Goal: Transaction & Acquisition: Purchase product/service

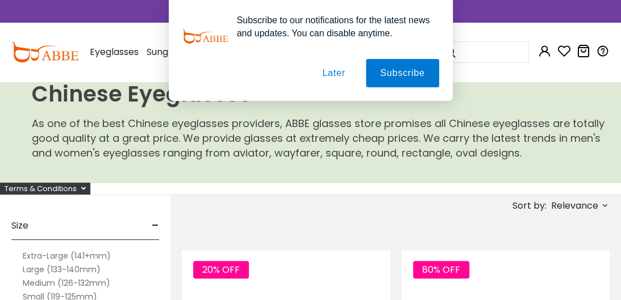
click at [329, 74] on button "Later" at bounding box center [333, 73] width 51 height 28
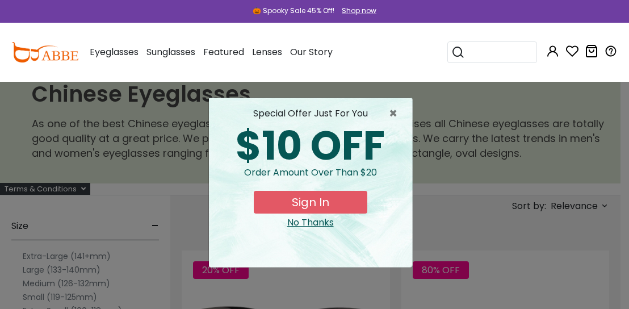
click at [447, 104] on div "× special offer just for you $10 OFF Order amount over than $20 Sign In No Than…" at bounding box center [314, 154] width 629 height 309
click at [317, 202] on button "Sign In" at bounding box center [311, 202] width 114 height 23
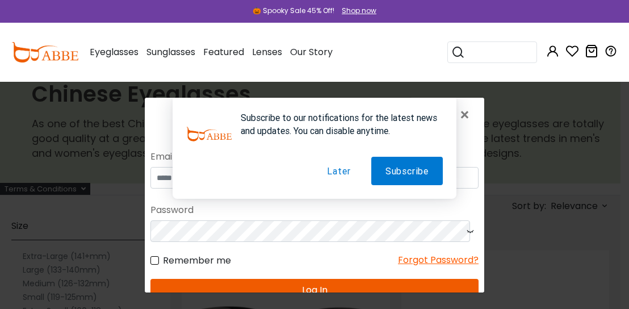
click at [341, 172] on button "Later" at bounding box center [339, 171] width 52 height 28
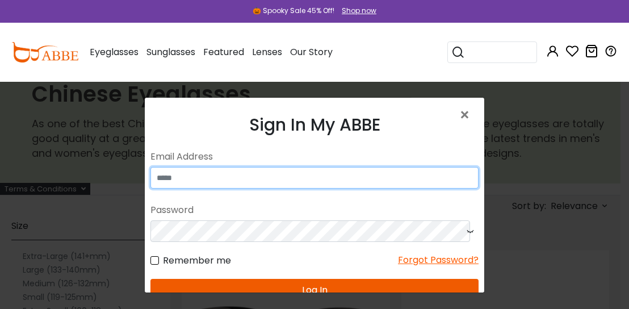
click at [274, 182] on input "email" at bounding box center [315, 178] width 328 height 22
type input "**********"
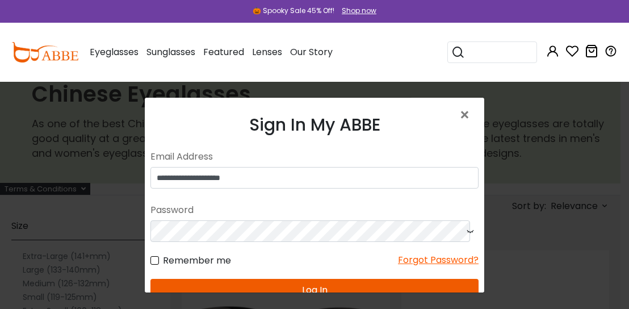
click at [465, 232] on icon at bounding box center [470, 231] width 11 height 22
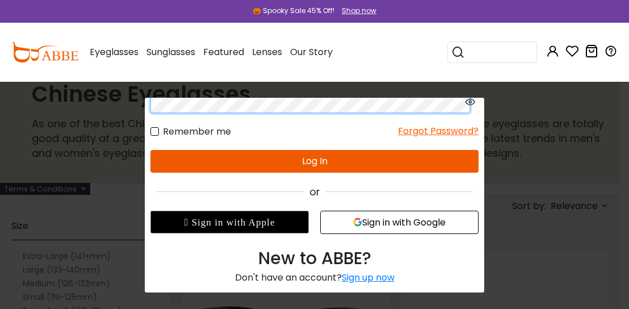
scroll to position [132, 0]
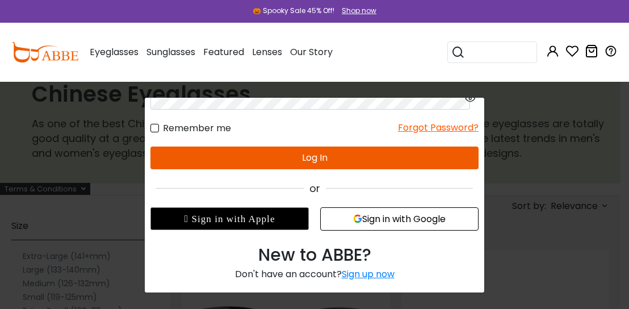
click at [335, 157] on button "Log In" at bounding box center [315, 158] width 328 height 23
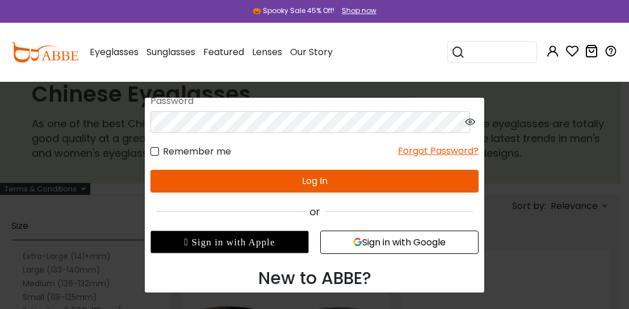
scroll to position [23, 0]
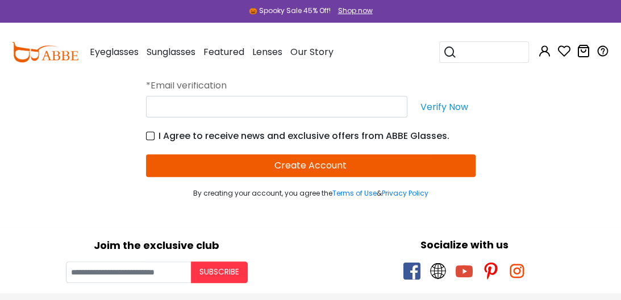
scroll to position [284, 0]
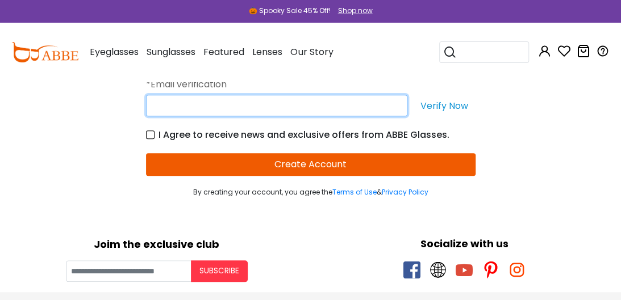
click at [339, 104] on input "text" at bounding box center [276, 106] width 261 height 22
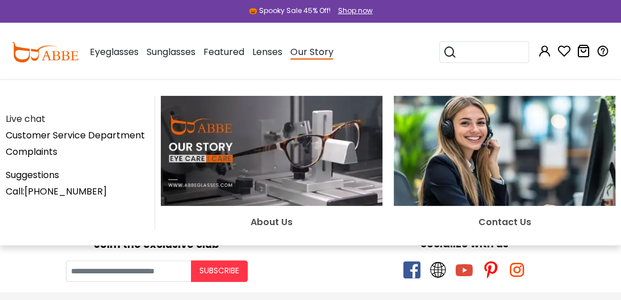
type input "**********"
click at [278, 153] on img at bounding box center [272, 151] width 222 height 110
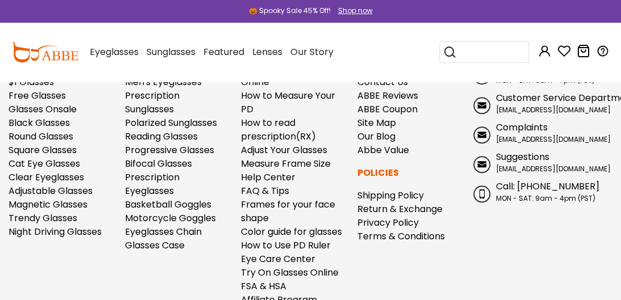
scroll to position [2215, 0]
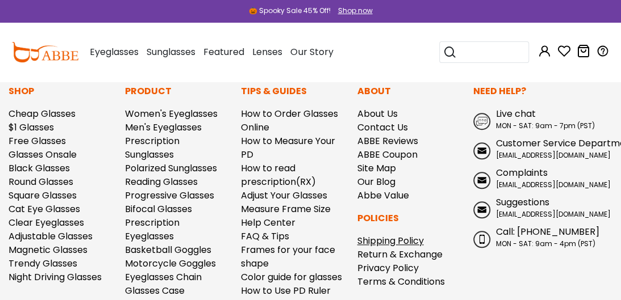
click at [403, 243] on link "Shipping Policy" at bounding box center [390, 241] width 66 height 13
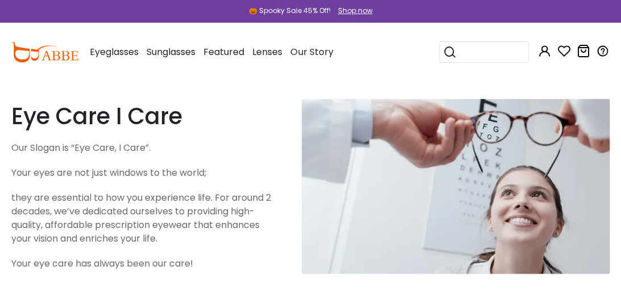
scroll to position [276, 0]
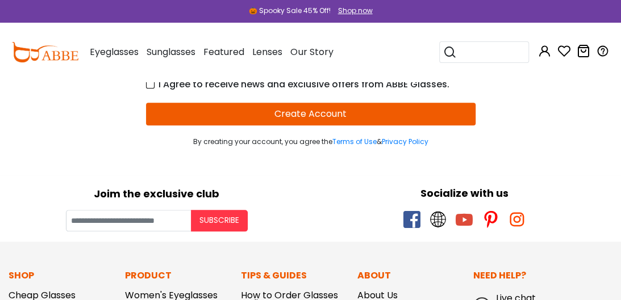
scroll to position [322, 0]
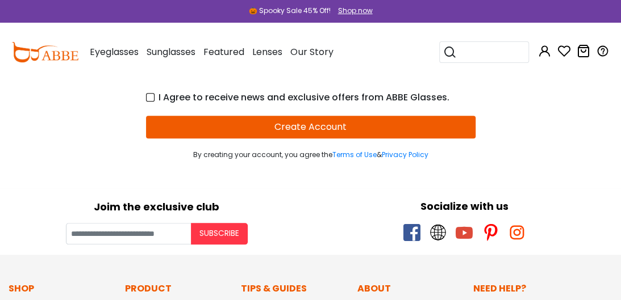
click at [325, 126] on button "Create Account" at bounding box center [310, 127] width 329 height 23
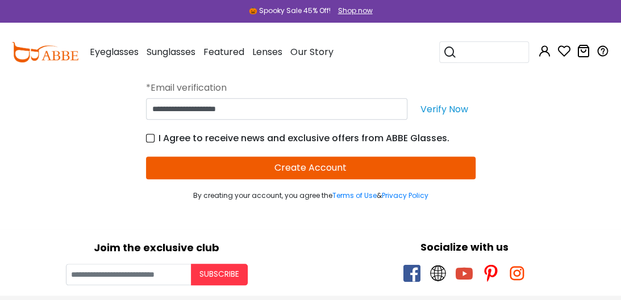
scroll to position [349, 0]
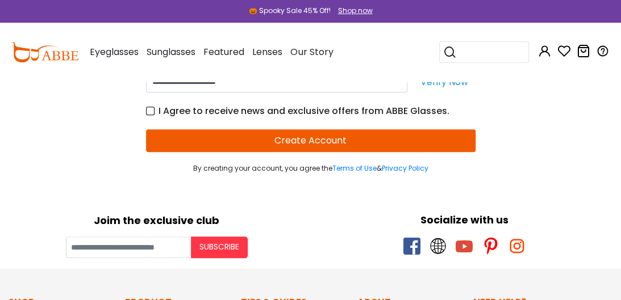
click at [332, 140] on button "Create Account" at bounding box center [310, 141] width 329 height 23
click at [176, 244] on input "Your email" at bounding box center [128, 248] width 125 height 22
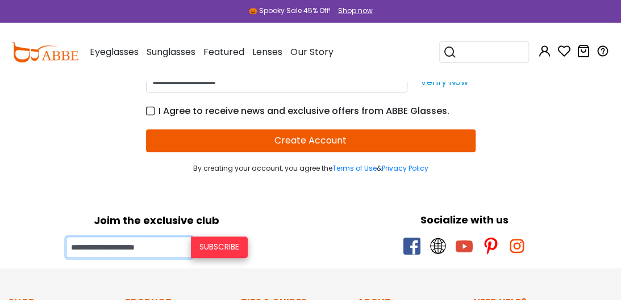
type input "**********"
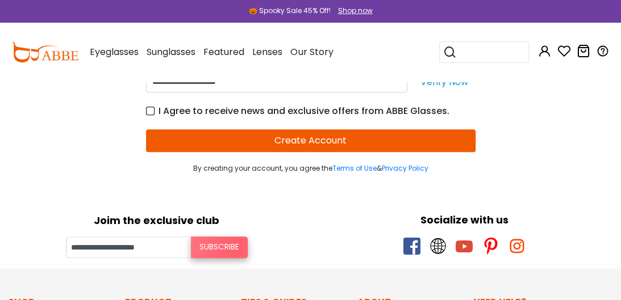
drag, startPoint x: 235, startPoint y: 248, endPoint x: 353, endPoint y: 176, distance: 138.7
click at [235, 248] on button "Subscribe" at bounding box center [219, 248] width 57 height 22
click at [0, 0] on div "Thanks for your subscription Please use coupon code " NEWCOMER " to get high-qu…" at bounding box center [0, 0] width 0 height 0
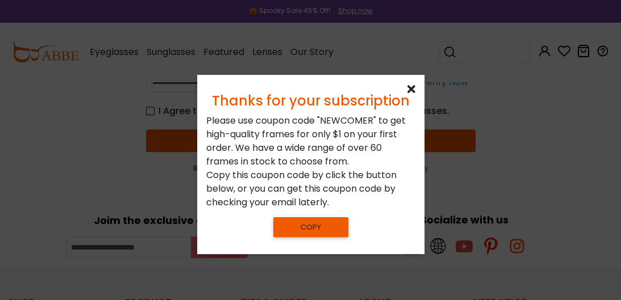
scroll to position [0, 0]
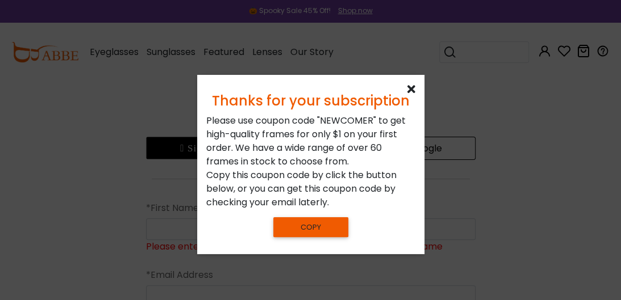
click at [414, 87] on icon at bounding box center [411, 89] width 8 height 11
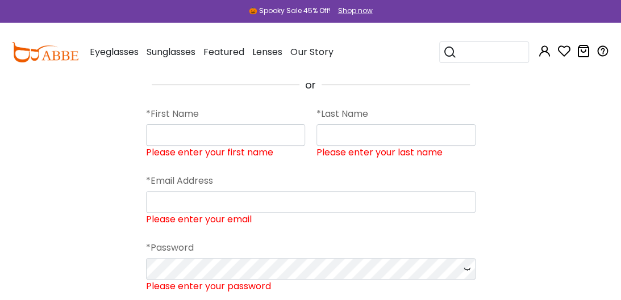
scroll to position [94, 0]
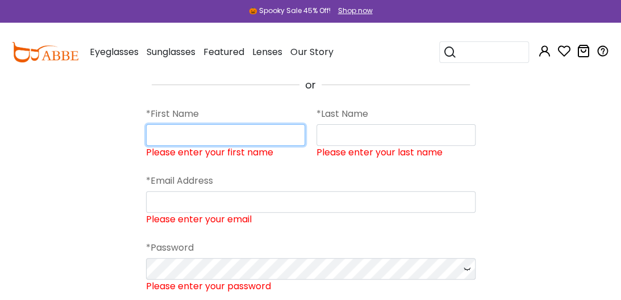
click at [242, 136] on input "Please enter your first name" at bounding box center [225, 135] width 159 height 22
type input "*****"
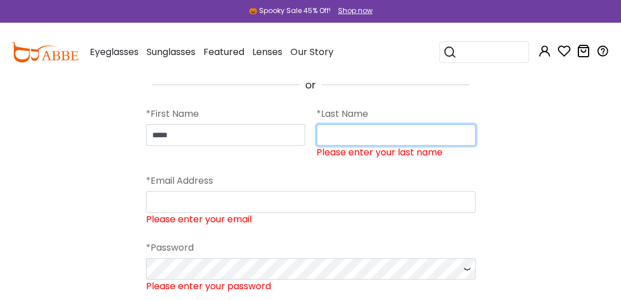
click at [365, 137] on input "Please enter your last name" at bounding box center [395, 135] width 159 height 22
type input "*****"
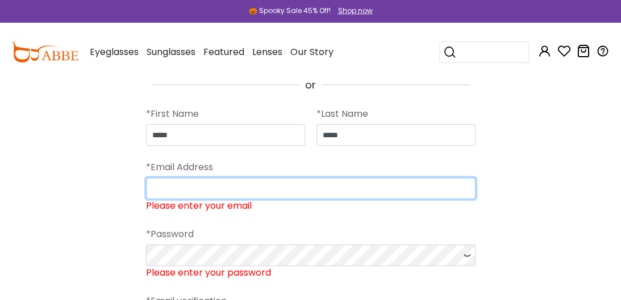
click at [240, 190] on input "Please enter your email" at bounding box center [310, 189] width 329 height 22
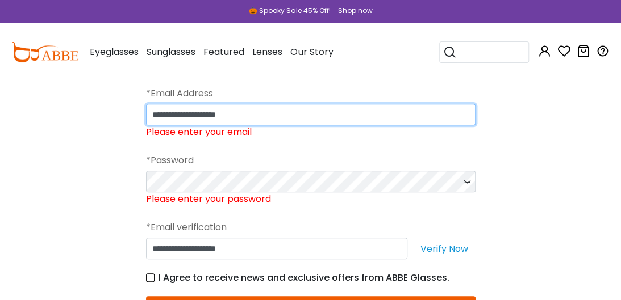
scroll to position [170, 0]
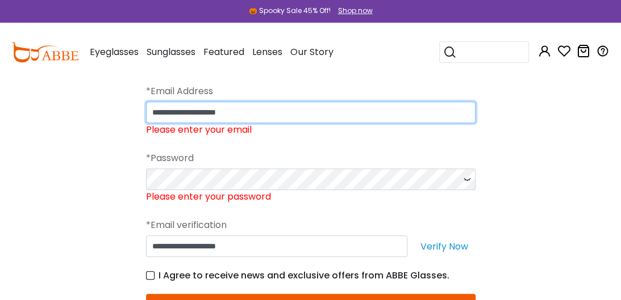
type input "**********"
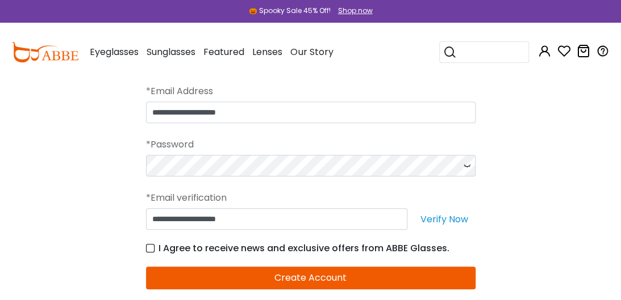
click at [465, 164] on icon at bounding box center [466, 166] width 11 height 22
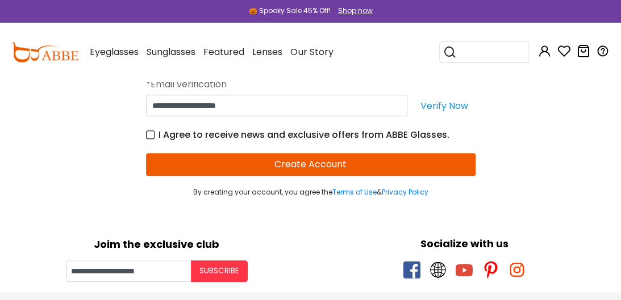
scroll to position [303, 0]
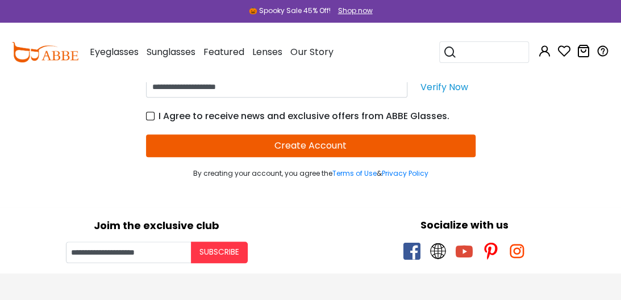
click at [446, 83] on button "Verify Now" at bounding box center [444, 87] width 62 height 22
click at [327, 144] on button "Create Account" at bounding box center [310, 146] width 329 height 23
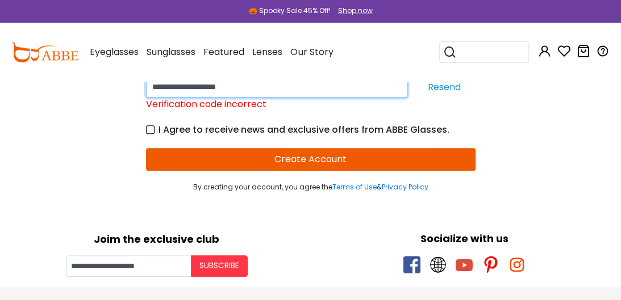
click at [226, 84] on input "**********" at bounding box center [276, 87] width 261 height 22
drag, startPoint x: 272, startPoint y: 88, endPoint x: 131, endPoint y: 89, distance: 140.9
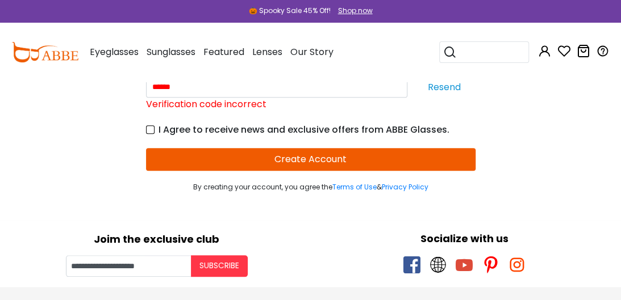
click at [434, 91] on button "Resend" at bounding box center [444, 87] width 62 height 22
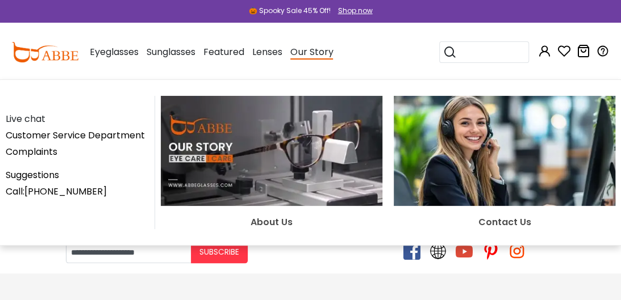
click at [329, 80] on div "Live chat Customer Service Department Complaints Suggestions Call:+1-585-800-11…" at bounding box center [310, 163] width 621 height 166
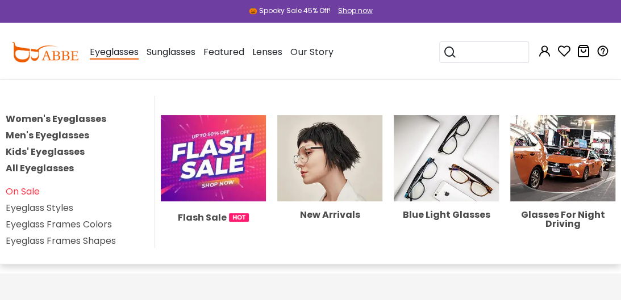
drag, startPoint x: 204, startPoint y: 89, endPoint x: 70, endPoint y: 79, distance: 135.0
click at [87, 81] on body "Eyeglasses Thanks for your subscription Please use coupon code " NEWCOMER " to …" at bounding box center [310, 243] width 621 height 931
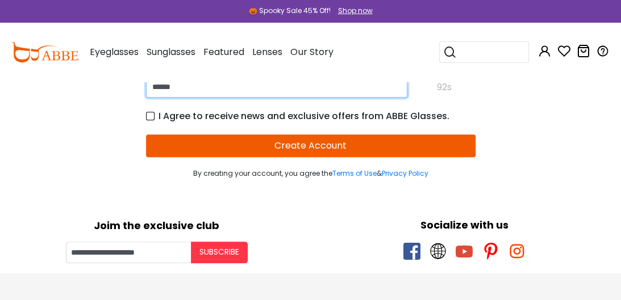
type input "******"
click at [245, 86] on input "******" at bounding box center [276, 87] width 261 height 22
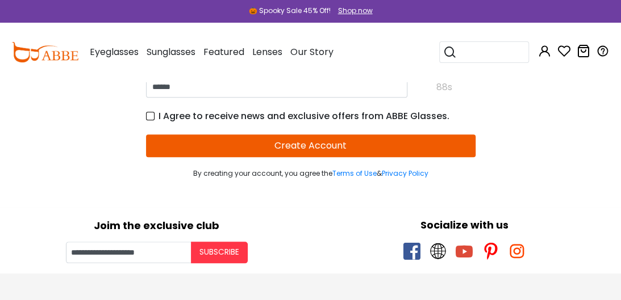
click at [298, 140] on button "Create Account" at bounding box center [310, 146] width 329 height 23
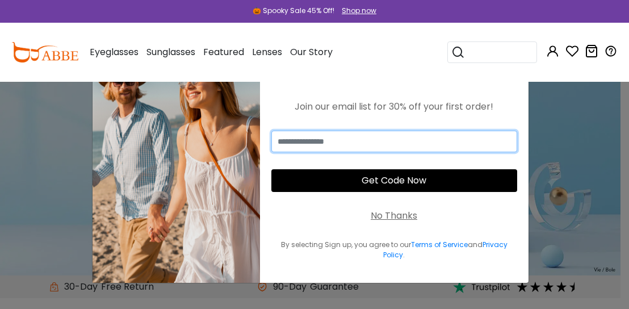
click at [331, 137] on input "email" at bounding box center [395, 142] width 246 height 22
type input "**********"
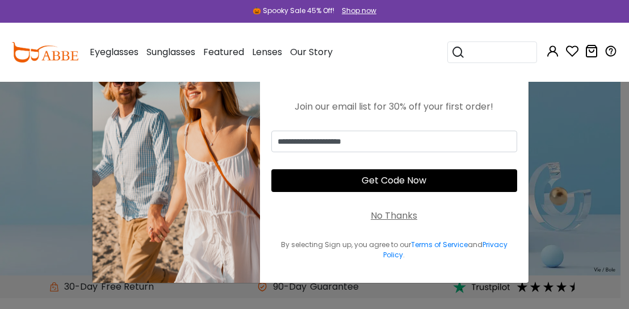
click at [415, 175] on button "Get Code Now" at bounding box center [395, 180] width 246 height 23
click at [411, 215] on div "No Thanks" at bounding box center [394, 216] width 47 height 14
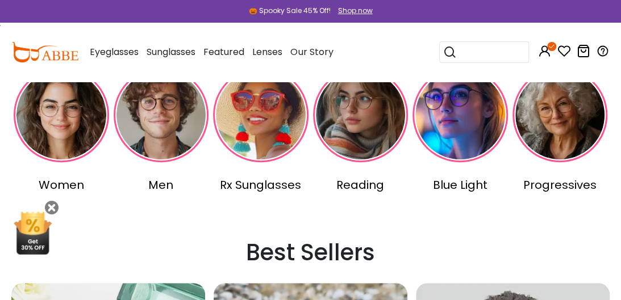
scroll to position [265, 0]
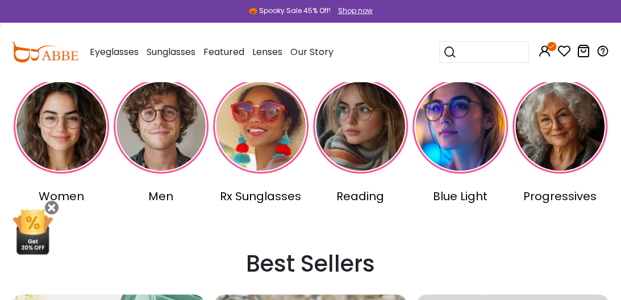
click at [562, 137] on img at bounding box center [559, 126] width 95 height 95
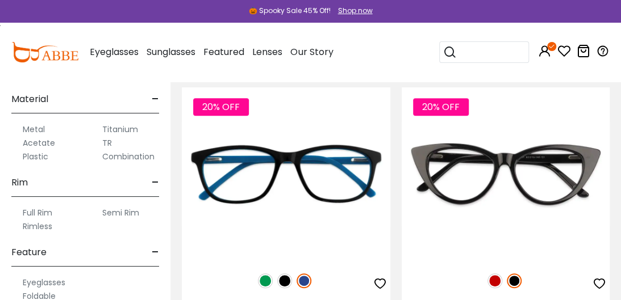
scroll to position [530, 0]
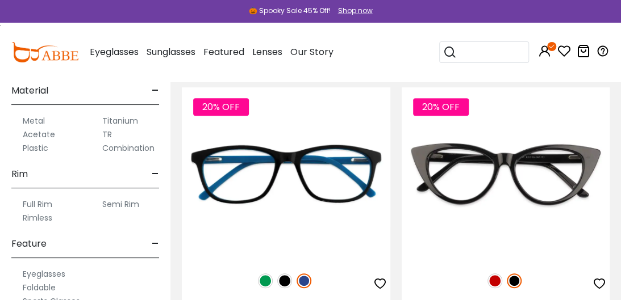
click at [37, 217] on label "Rimless" at bounding box center [38, 218] width 30 height 14
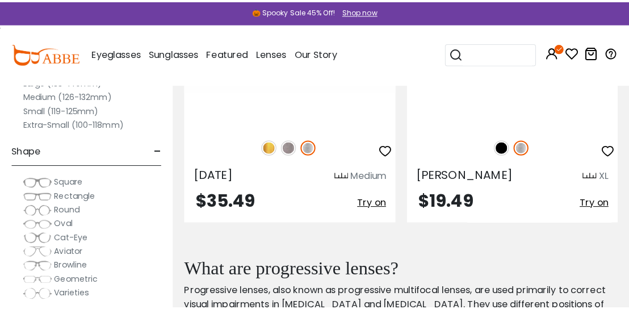
scroll to position [189, 0]
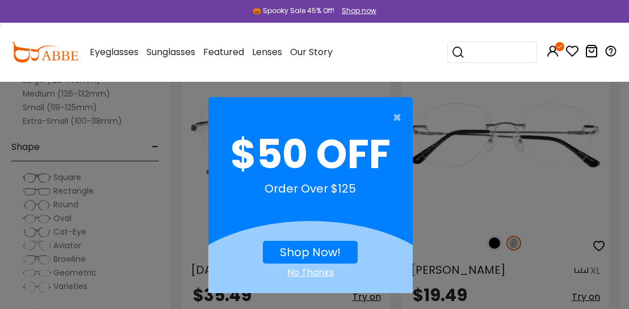
click at [318, 253] on link "Shop Now!" at bounding box center [310, 252] width 61 height 16
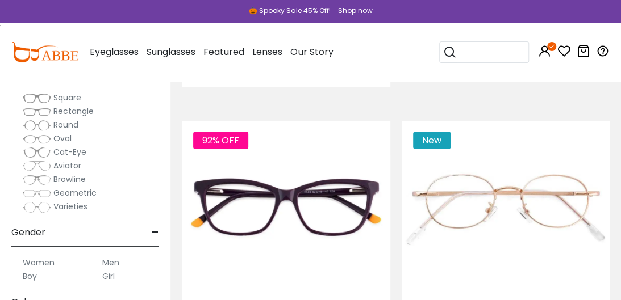
scroll to position [1931, 0]
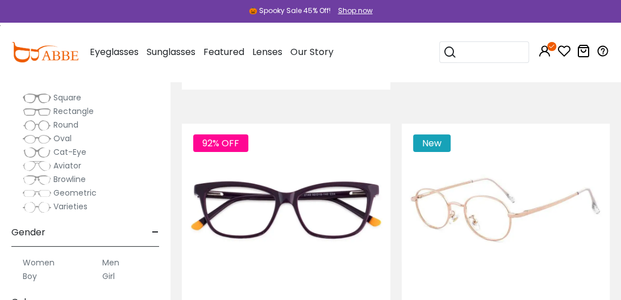
click at [482, 214] on img at bounding box center [506, 210] width 208 height 173
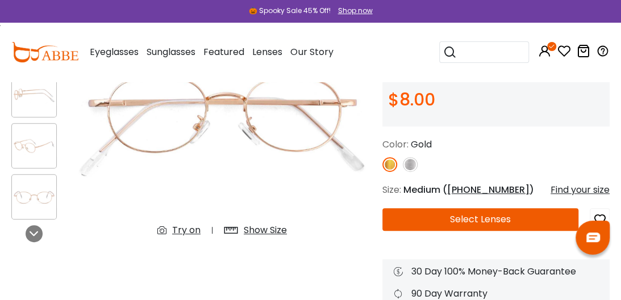
scroll to position [151, 0]
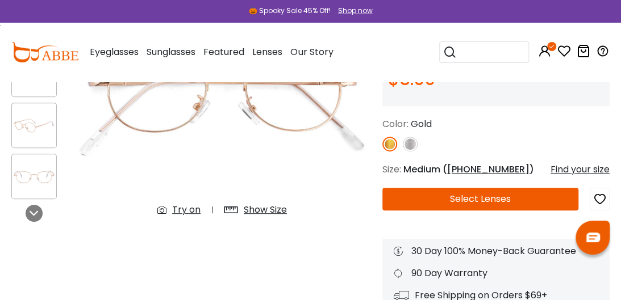
click at [484, 206] on button "Select Lenses" at bounding box center [480, 199] width 196 height 23
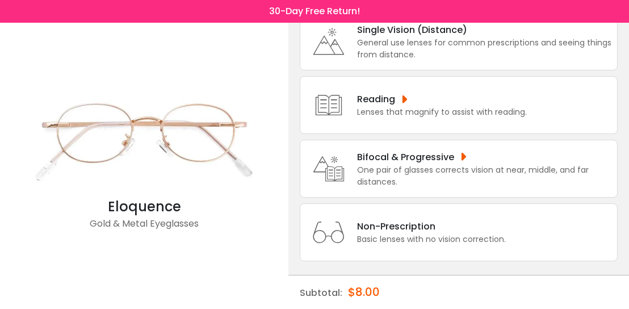
scroll to position [94, 0]
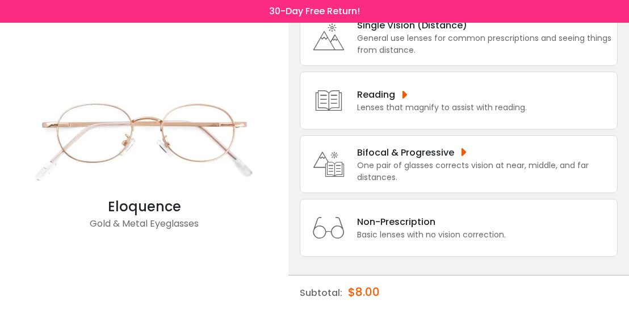
click at [452, 163] on div "One pair of glasses corrects vision at near, middle, and far distances." at bounding box center [484, 172] width 254 height 24
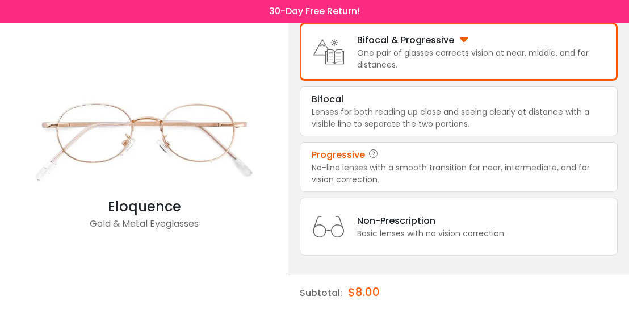
scroll to position [208, 0]
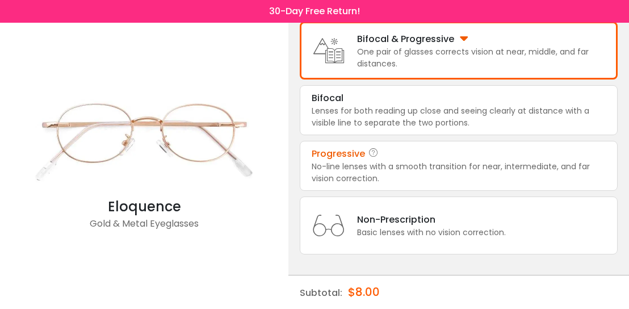
click at [410, 166] on div "No-line lenses with a smooth transition for near, intermediate, and far vision …" at bounding box center [459, 173] width 294 height 24
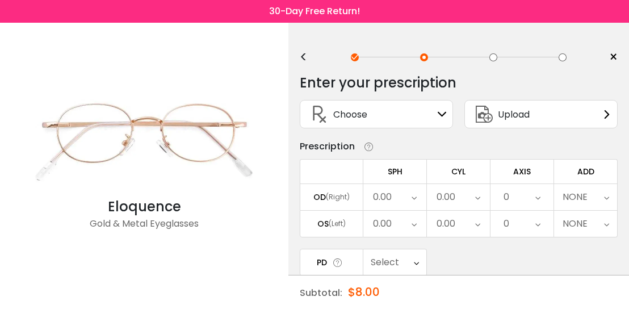
scroll to position [0, 0]
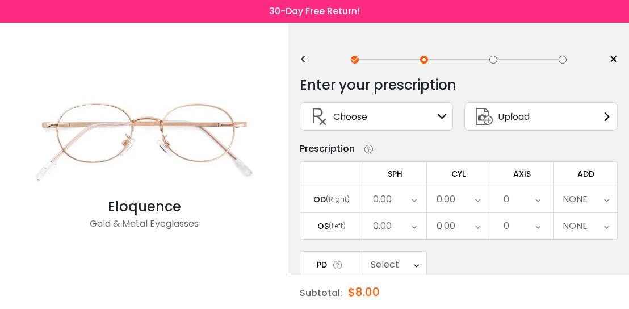
click at [420, 198] on div "0.00" at bounding box center [395, 199] width 63 height 26
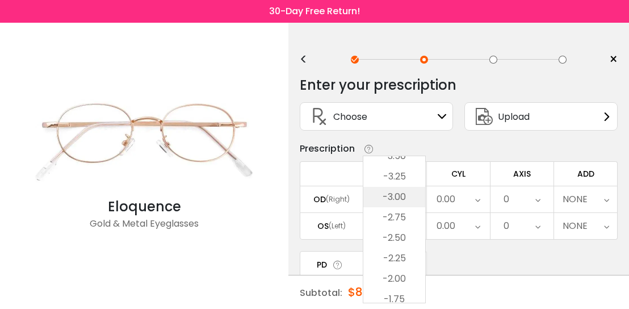
scroll to position [1335, 0]
click at [406, 187] on li "-3.50" at bounding box center [395, 181] width 62 height 20
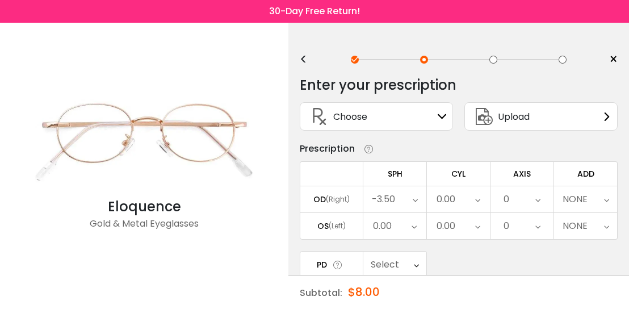
click at [411, 224] on div "0.00" at bounding box center [395, 226] width 63 height 26
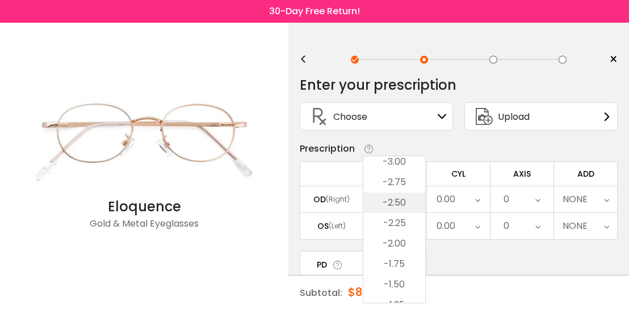
scroll to position [1392, 0]
click at [408, 208] on li "-2.50" at bounding box center [395, 206] width 62 height 20
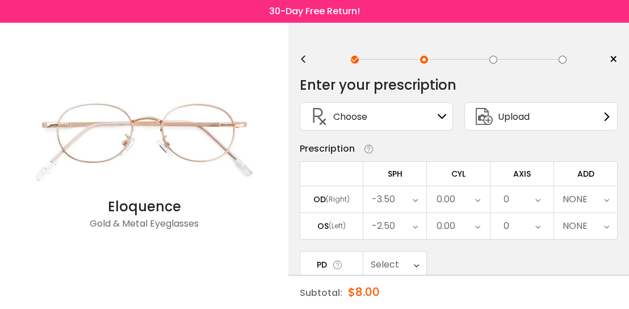
click at [479, 197] on icon at bounding box center [477, 199] width 5 height 26
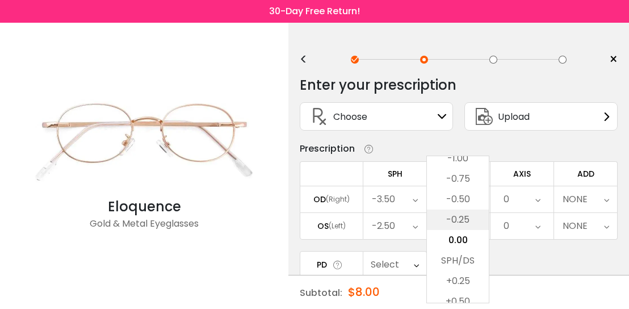
click at [468, 218] on li "-0.25" at bounding box center [458, 220] width 62 height 20
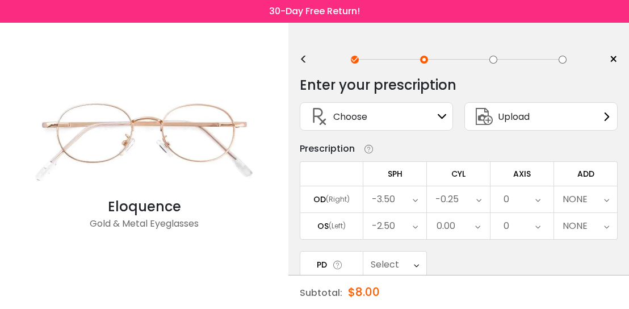
click at [478, 223] on icon at bounding box center [477, 226] width 5 height 26
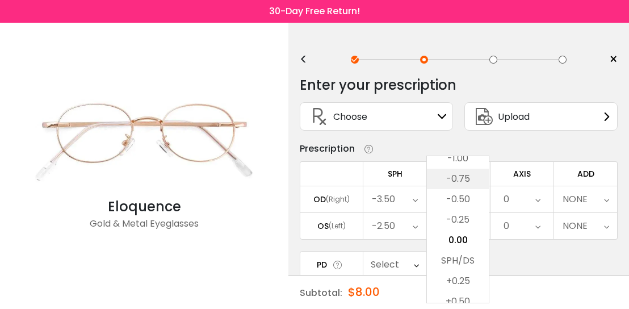
click at [473, 181] on li "-0.75" at bounding box center [458, 179] width 62 height 20
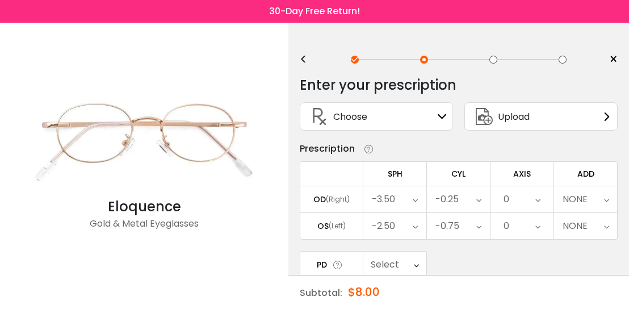
click at [539, 201] on icon at bounding box center [538, 199] width 5 height 26
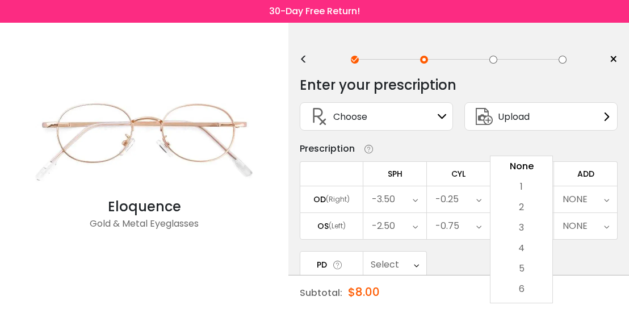
click at [565, 148] on div "Prescription" at bounding box center [459, 149] width 318 height 14
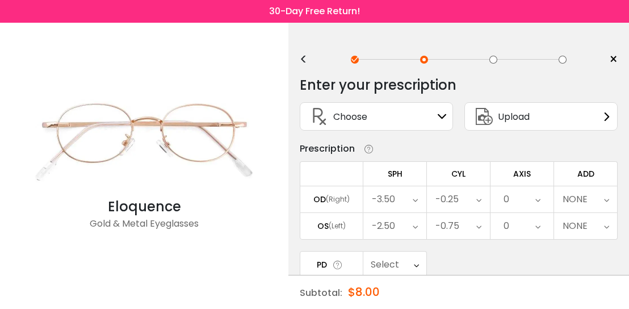
click at [529, 196] on div "0" at bounding box center [522, 199] width 63 height 26
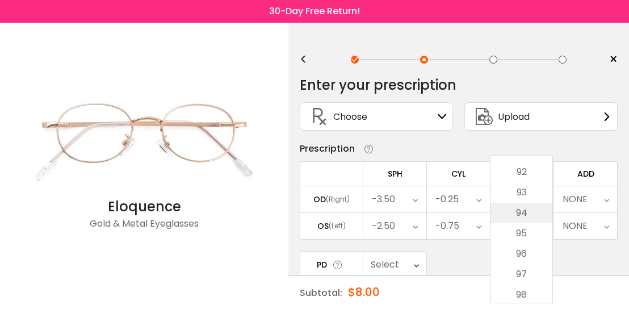
scroll to position [1875, 0]
click at [531, 191] on li "93" at bounding box center [522, 193] width 62 height 20
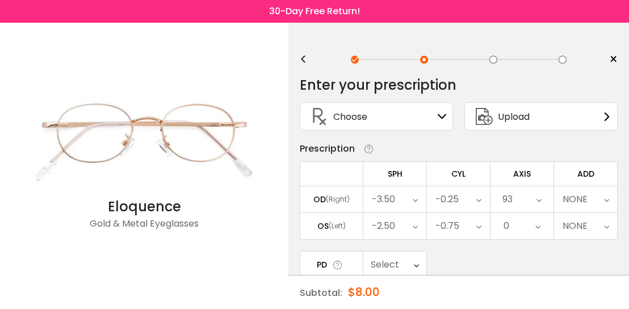
click at [516, 221] on div "0" at bounding box center [522, 226] width 63 height 26
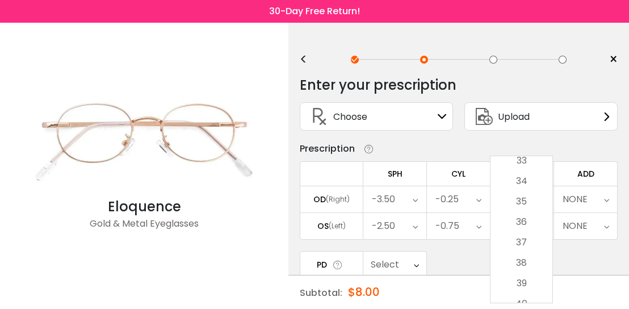
scroll to position [682, 0]
click at [522, 199] on li "35" at bounding box center [522, 200] width 62 height 20
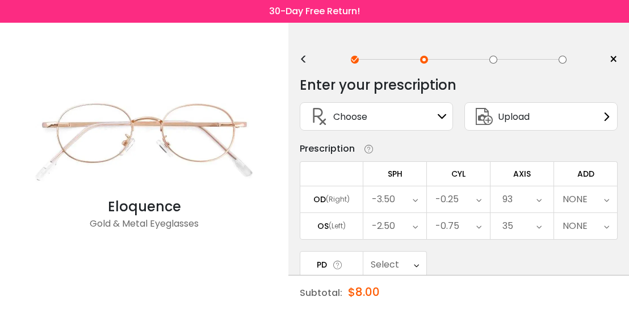
click at [603, 203] on div "NONE" at bounding box center [585, 199] width 63 height 26
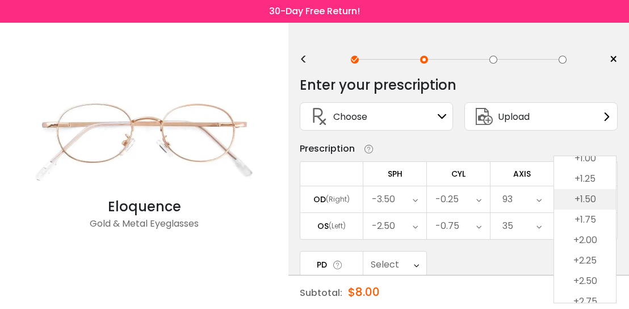
scroll to position [76, 0]
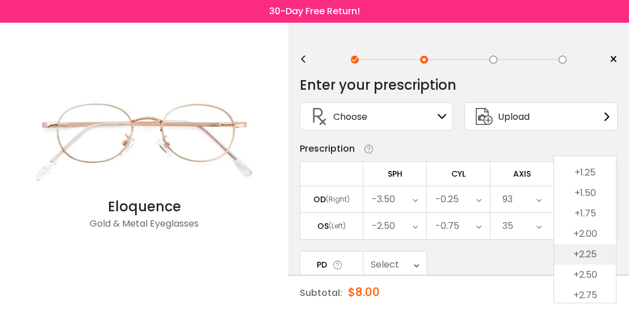
click at [593, 253] on li "+2.25" at bounding box center [585, 254] width 62 height 20
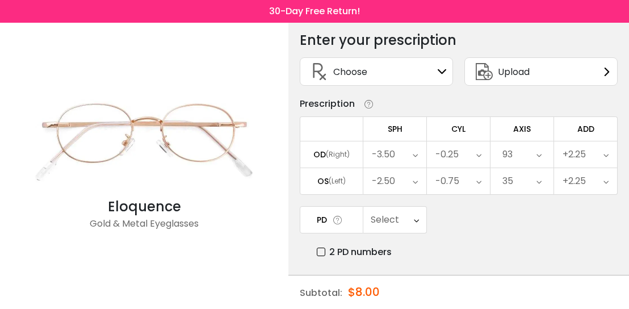
scroll to position [57, 0]
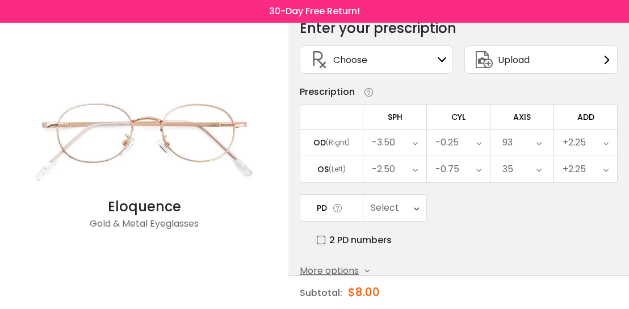
click at [415, 211] on icon at bounding box center [416, 208] width 5 height 26
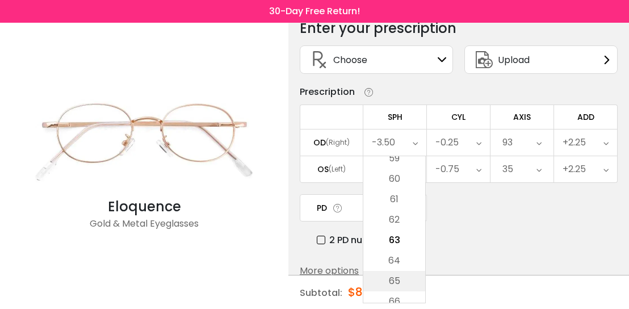
click at [402, 274] on li "65" at bounding box center [395, 281] width 62 height 20
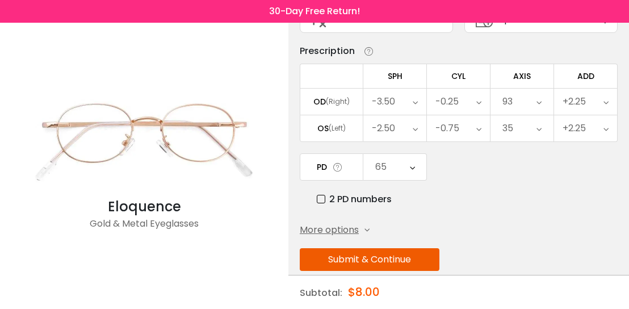
scroll to position [114, 0]
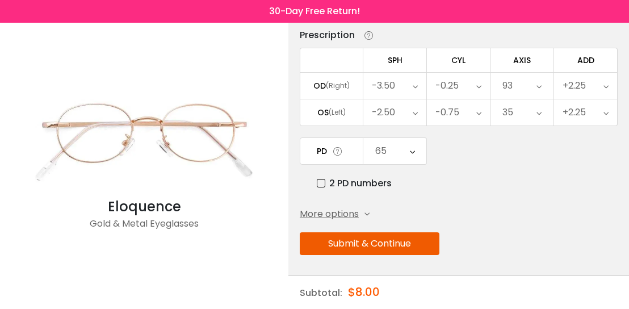
click at [402, 244] on button "Submit & Continue" at bounding box center [370, 243] width 140 height 23
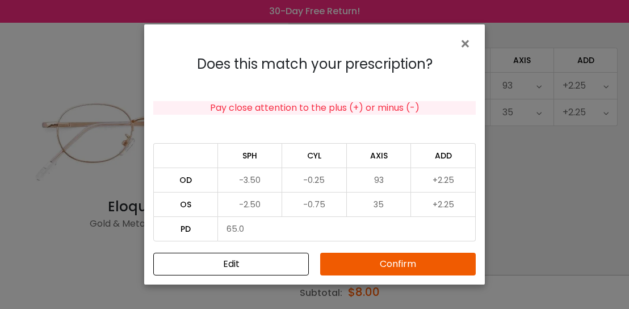
click at [403, 264] on button "Confirm" at bounding box center [398, 264] width 156 height 23
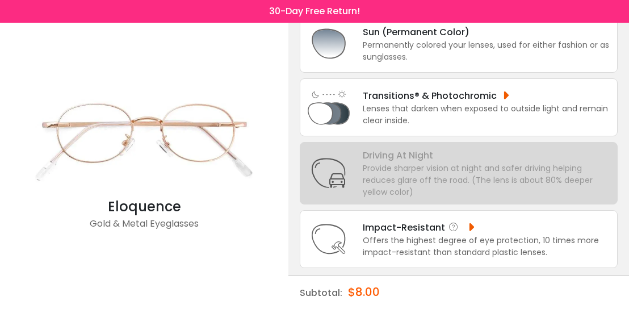
scroll to position [215, 0]
click at [454, 247] on div "Offers the highest degree of eye protection, 10 times more impact-resistant tha…" at bounding box center [487, 246] width 249 height 24
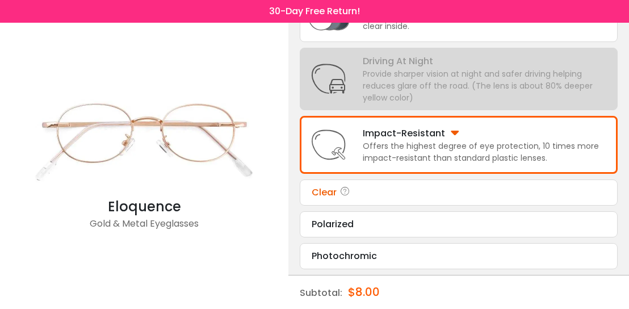
scroll to position [310, 0]
click at [337, 185] on div "Clear" at bounding box center [459, 192] width 294 height 14
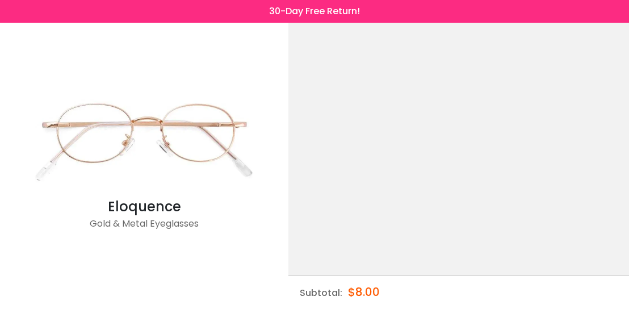
scroll to position [0, 0]
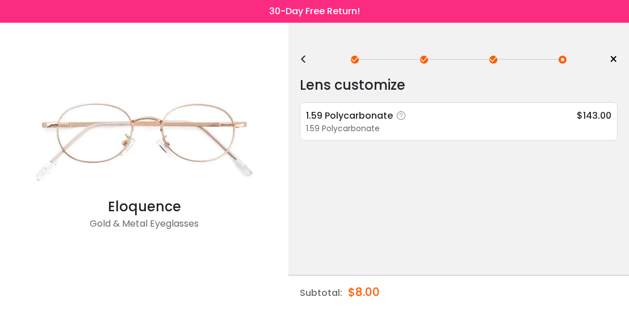
click at [529, 130] on div "1.59 Polycarbonate" at bounding box center [459, 129] width 306 height 12
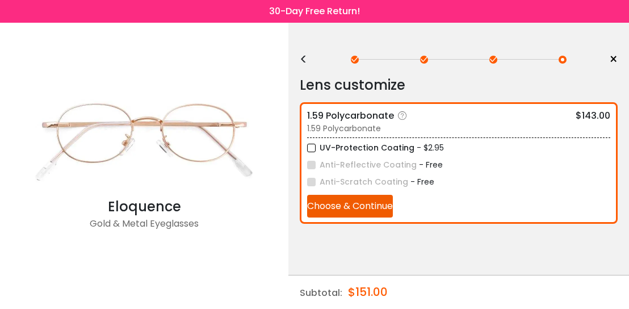
click at [314, 147] on label "UV-Protection Coating" at bounding box center [360, 148] width 107 height 14
click at [382, 203] on button "Choose & Continue" at bounding box center [350, 206] width 86 height 23
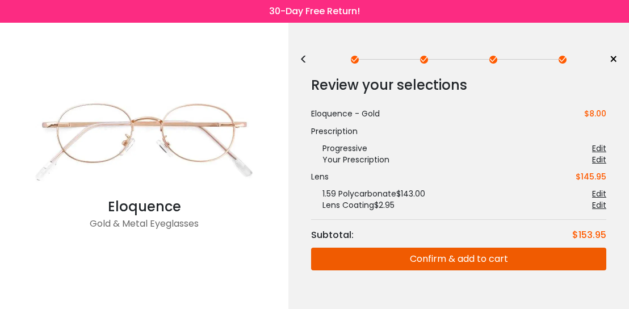
click at [518, 261] on button "Confirm & add to cart" at bounding box center [458, 259] width 295 height 23
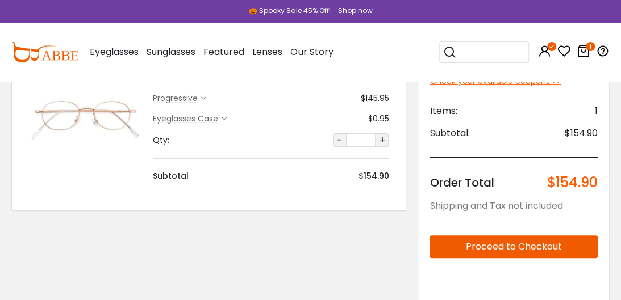
scroll to position [94, 0]
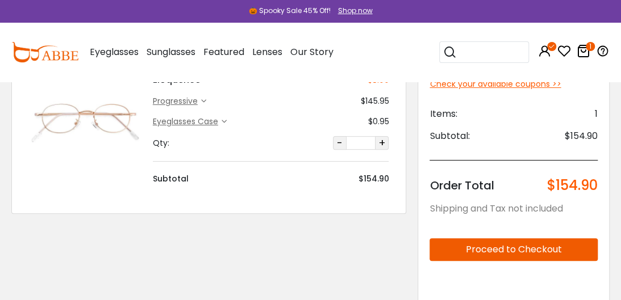
click at [526, 246] on button "Proceed to Checkout" at bounding box center [513, 250] width 168 height 23
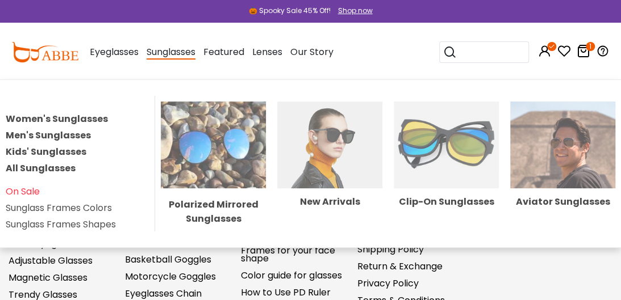
scroll to position [94, 0]
